Goal: Information Seeking & Learning: Check status

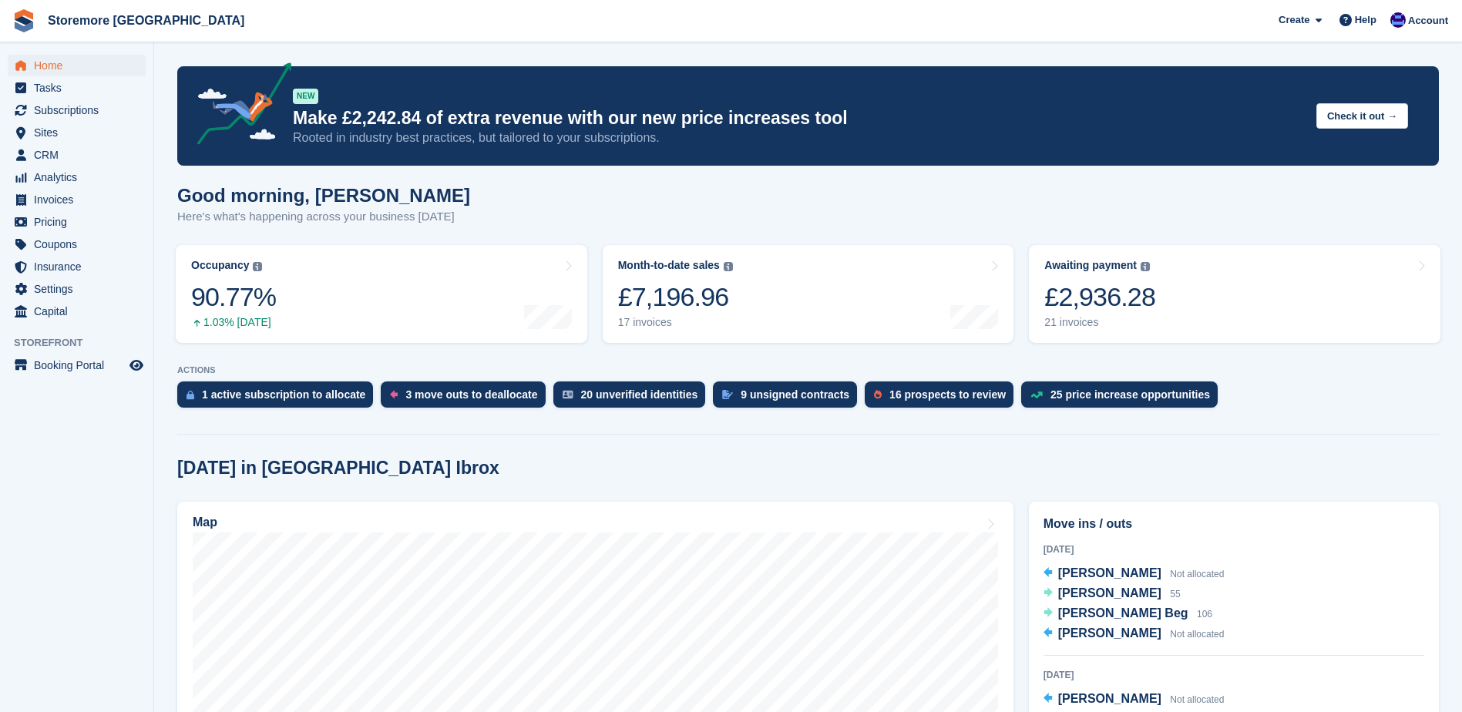
scroll to position [77, 0]
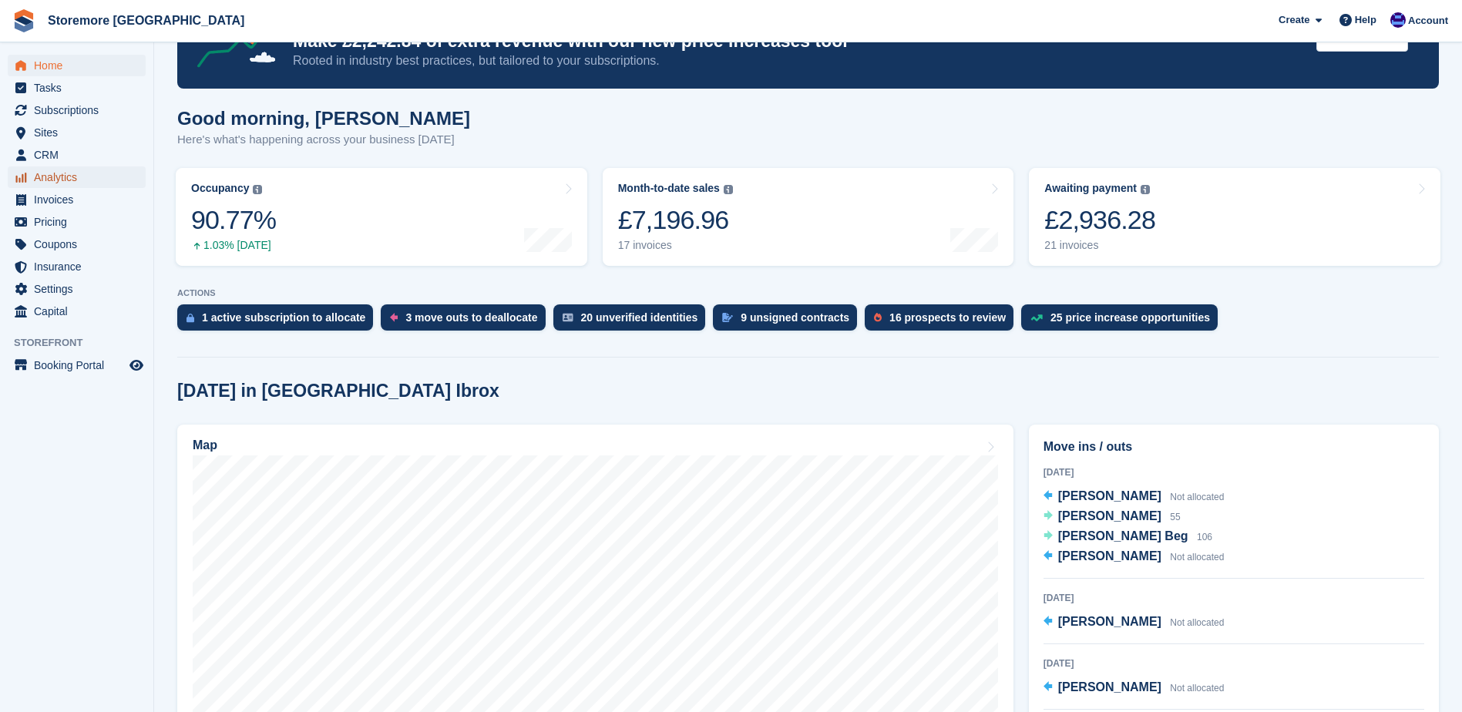
click at [93, 184] on span "Analytics" at bounding box center [80, 178] width 93 height 22
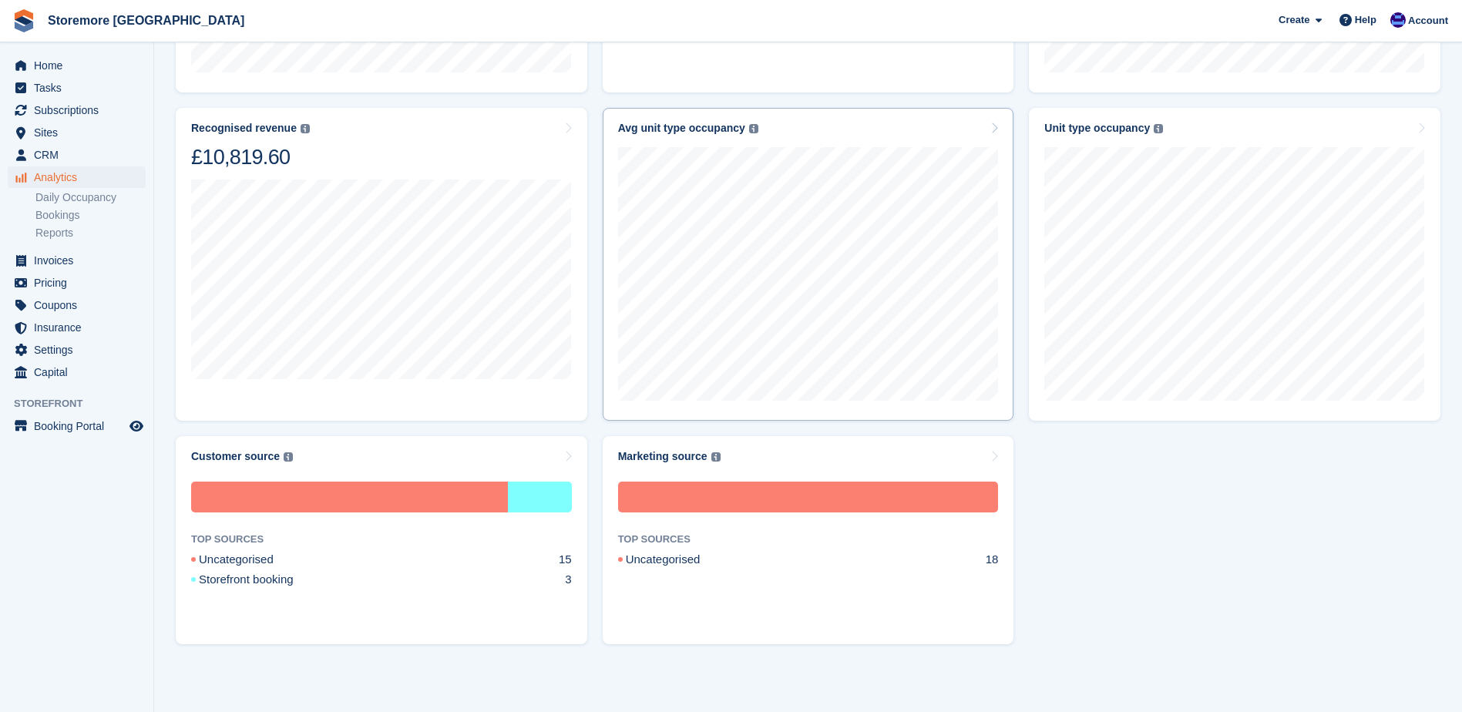
scroll to position [610, 0]
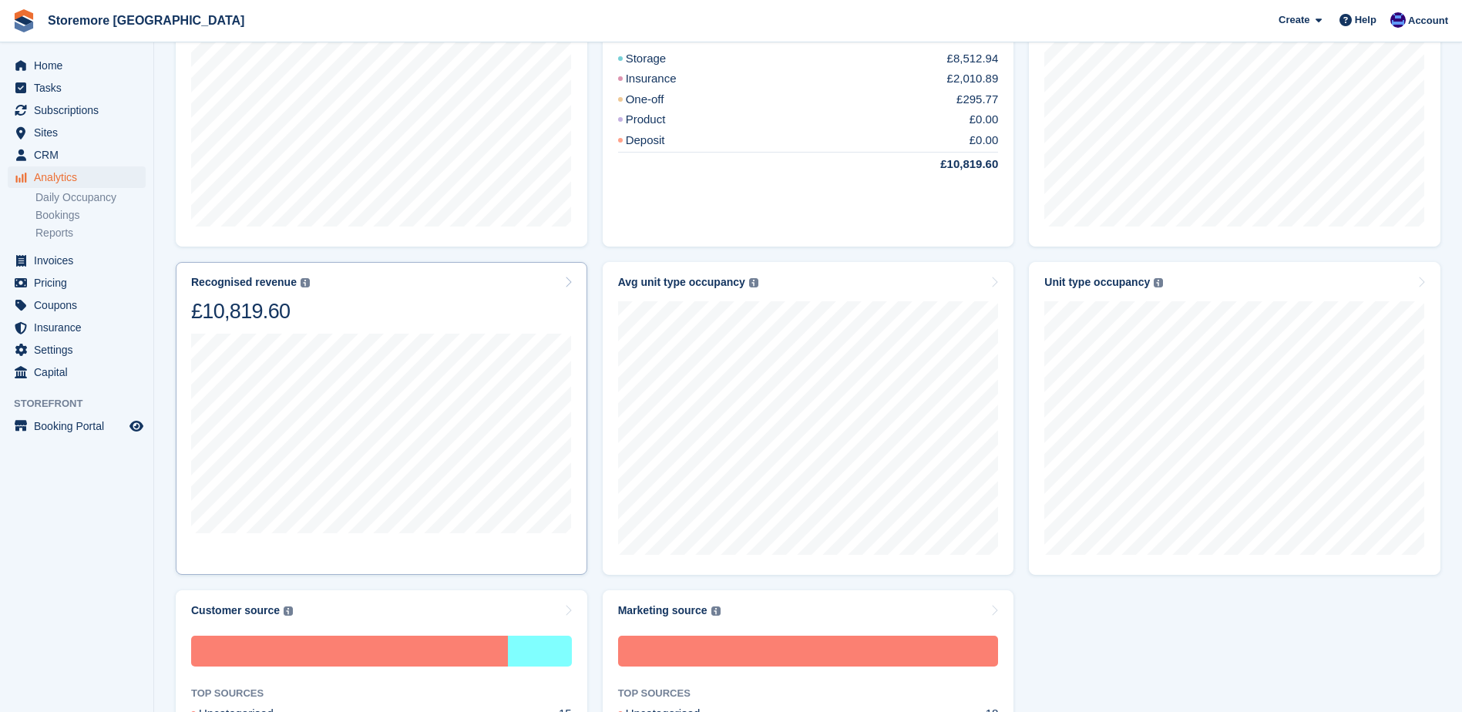
click at [560, 286] on div "Recognised revenue The sum of all finalised invoices, after discount and exclud…" at bounding box center [381, 300] width 381 height 49
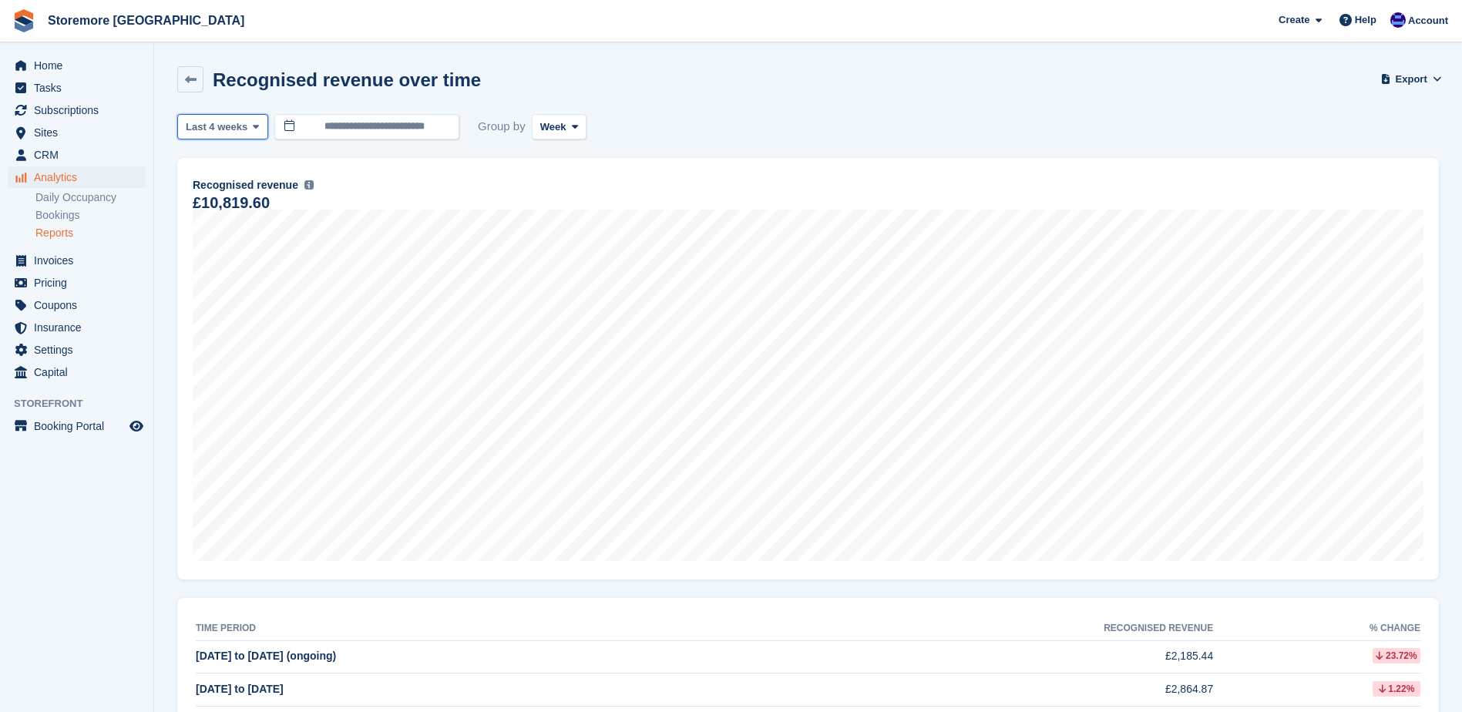
click at [261, 135] on button "Last 4 weeks" at bounding box center [222, 126] width 91 height 25
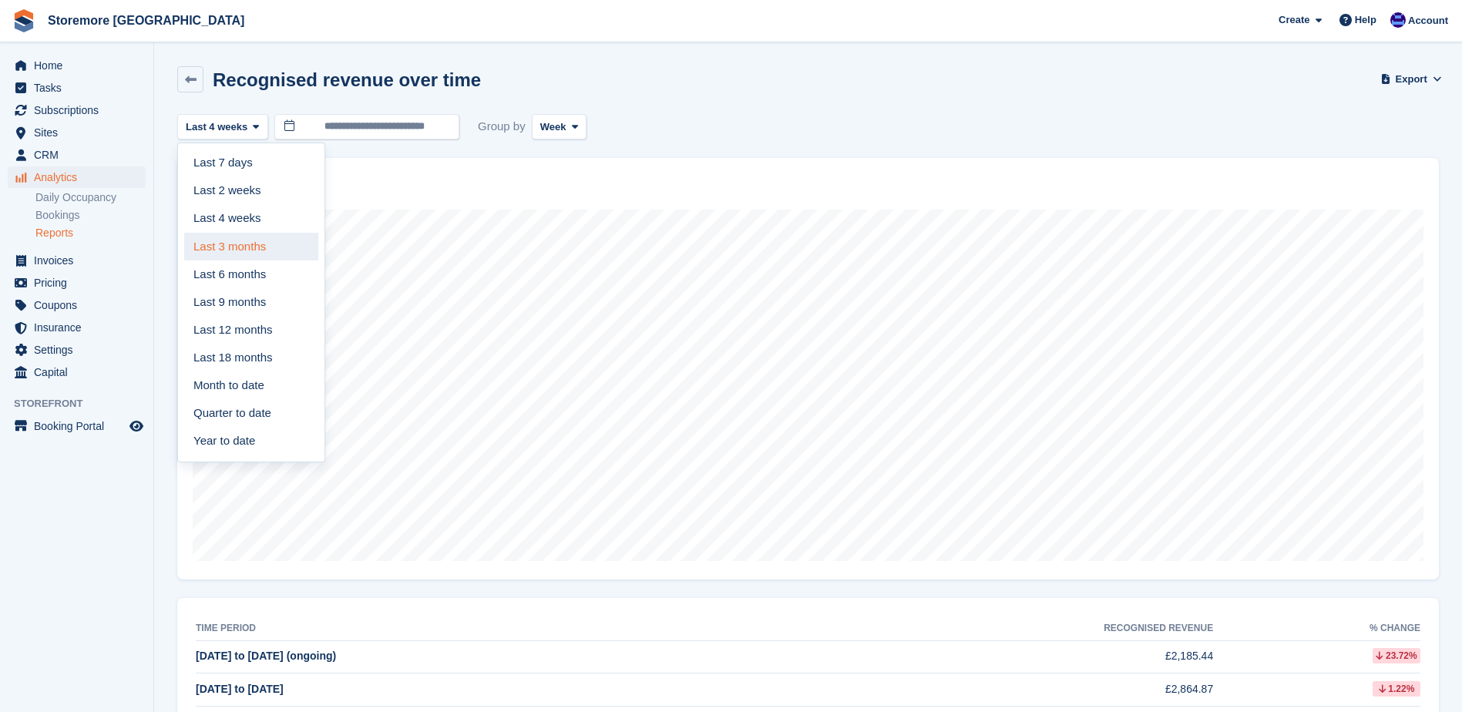
click at [274, 248] on link "Last 3 months" at bounding box center [251, 247] width 134 height 28
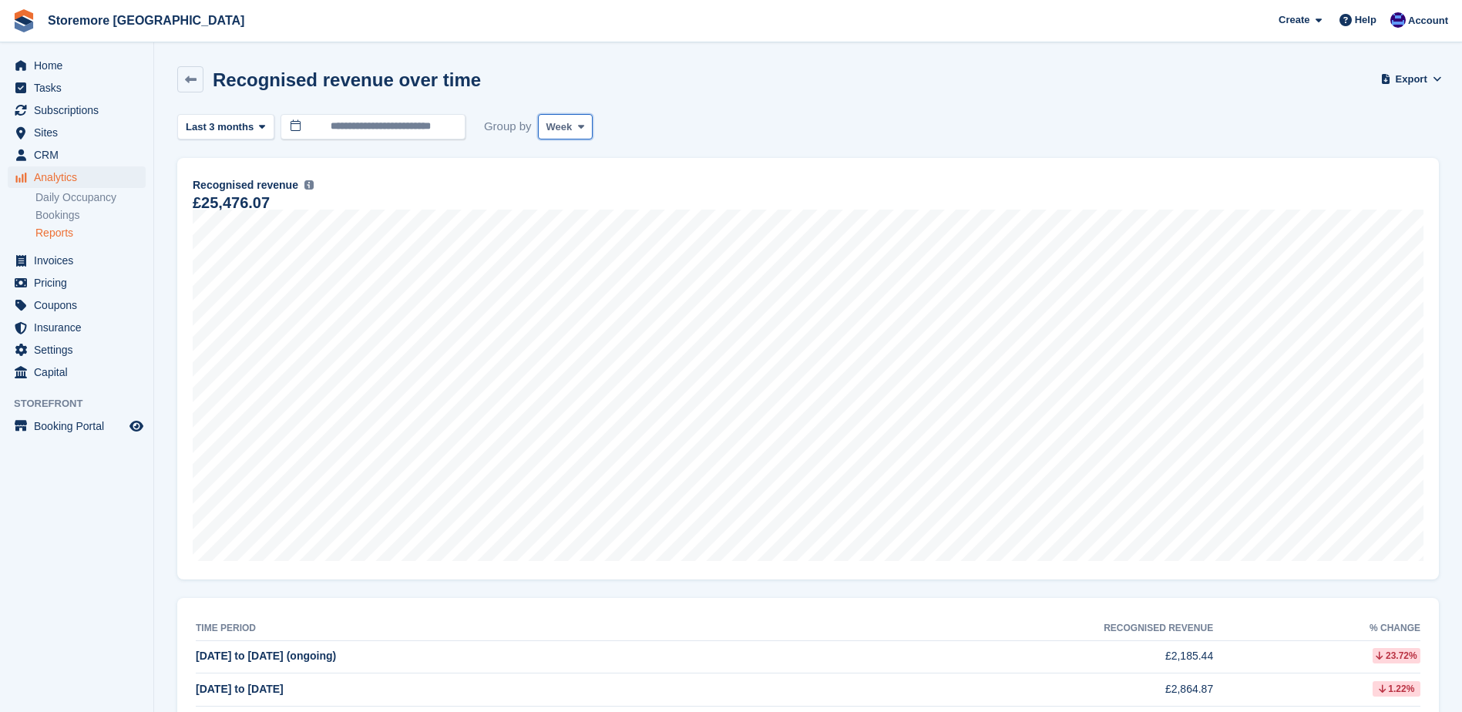
click at [577, 132] on span at bounding box center [581, 126] width 12 height 12
click at [580, 217] on link "Month" at bounding box center [612, 219] width 134 height 28
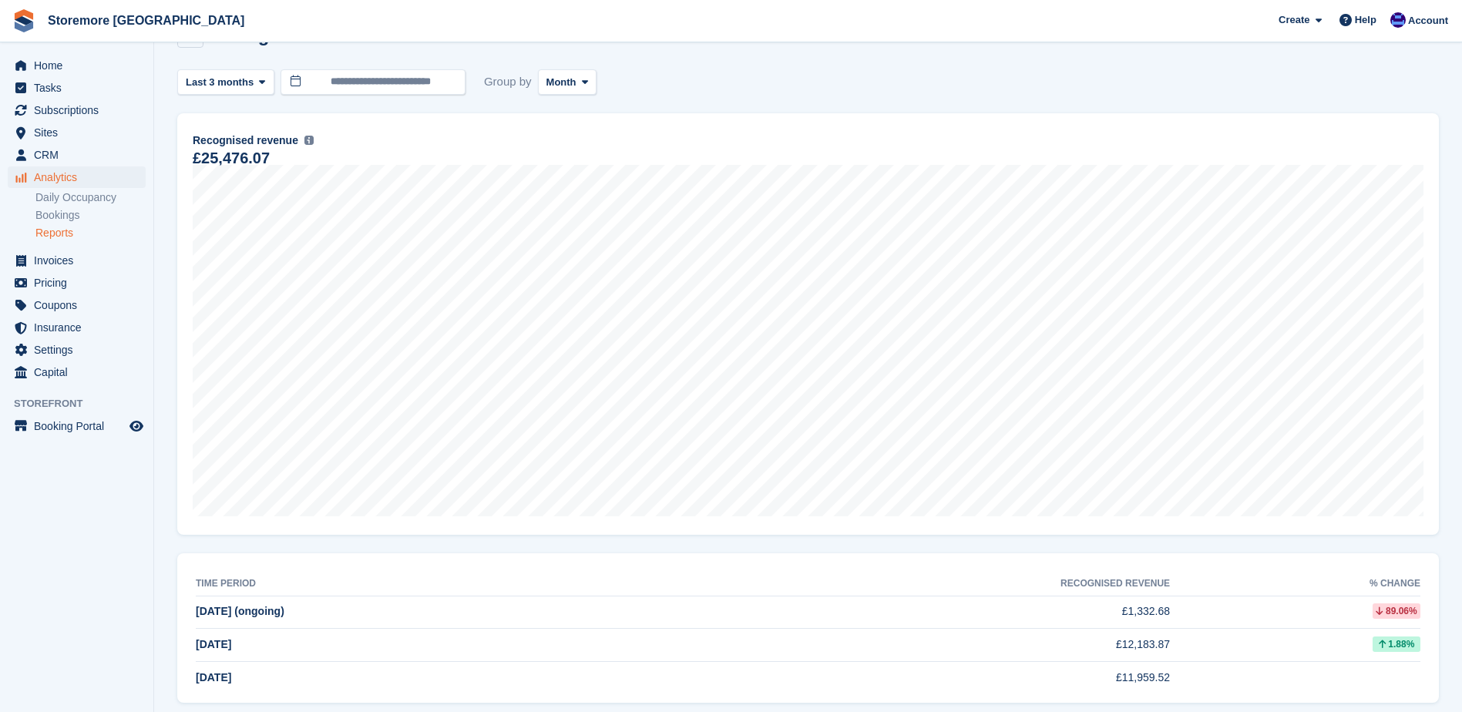
scroll to position [68, 0]
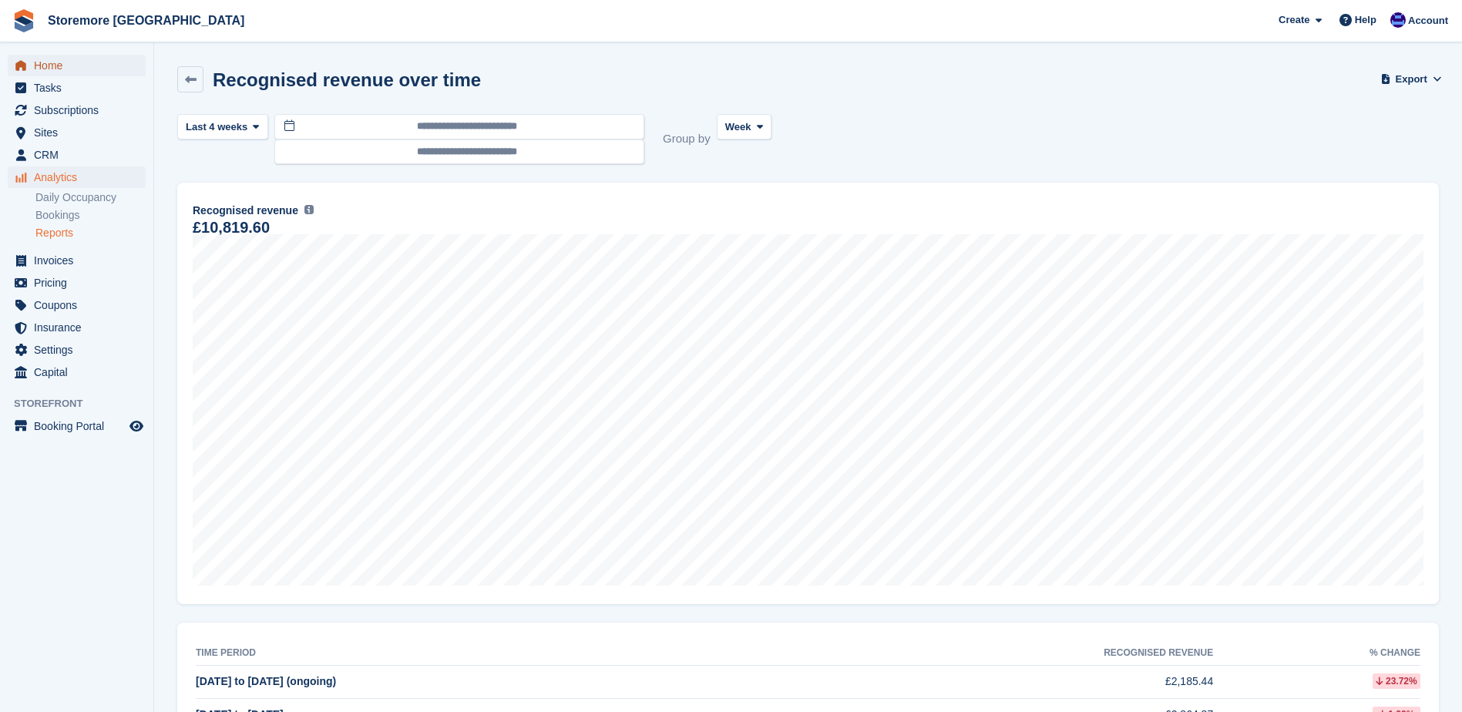
click at [120, 69] on span "Home" at bounding box center [80, 66] width 93 height 22
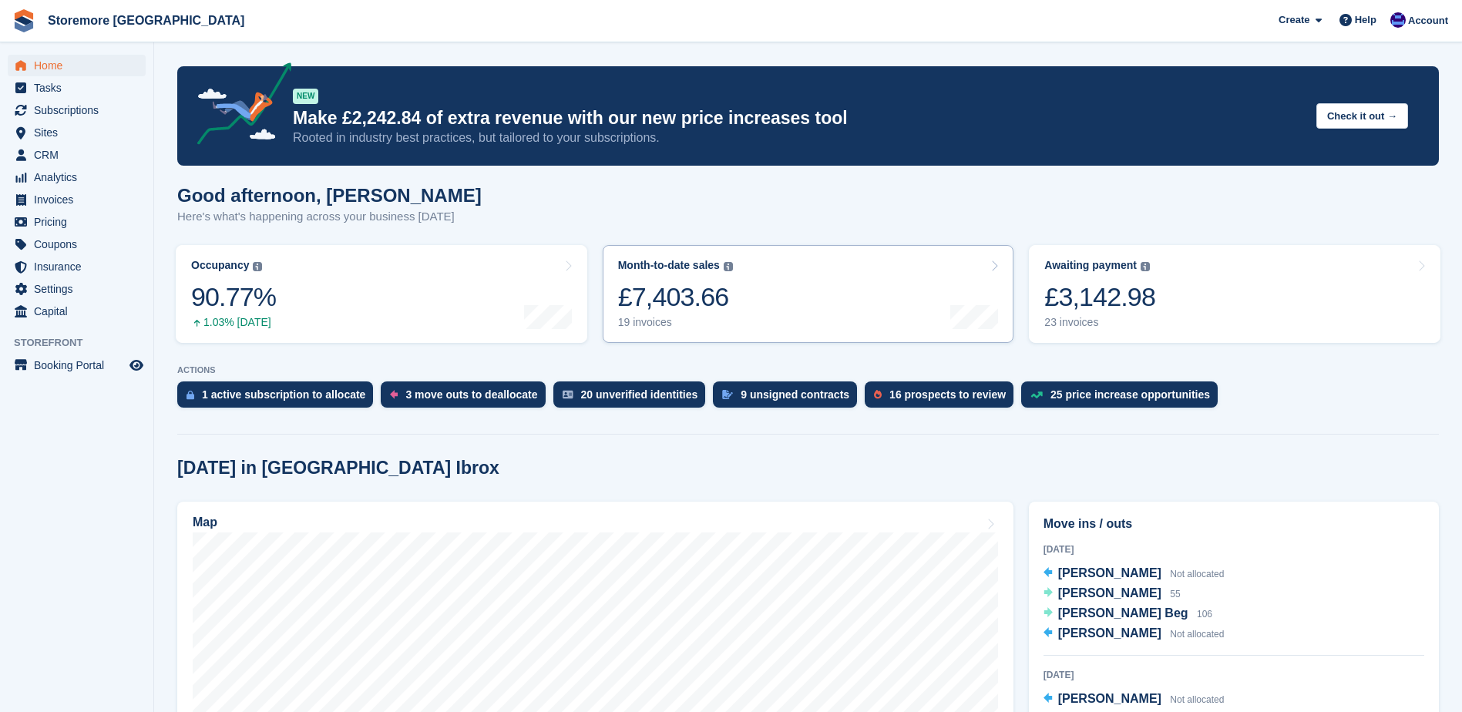
click at [665, 329] on div "19 invoices" at bounding box center [675, 322] width 115 height 13
